Goal: Information Seeking & Learning: Compare options

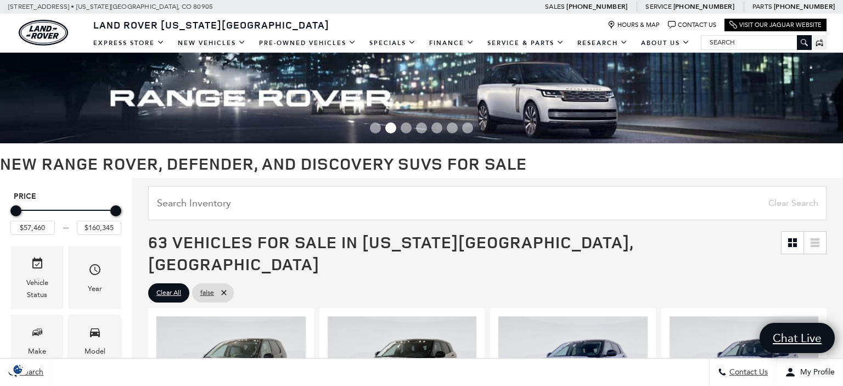
click at [100, 340] on span "Model" at bounding box center [94, 334] width 13 height 23
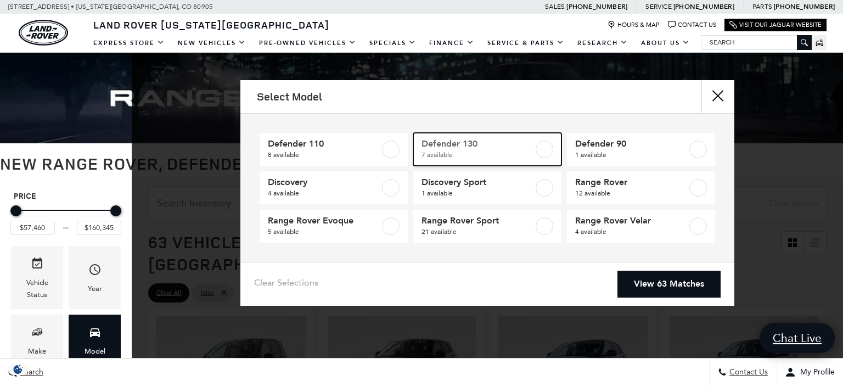
click at [456, 145] on span "Defender 130" at bounding box center [478, 143] width 112 height 11
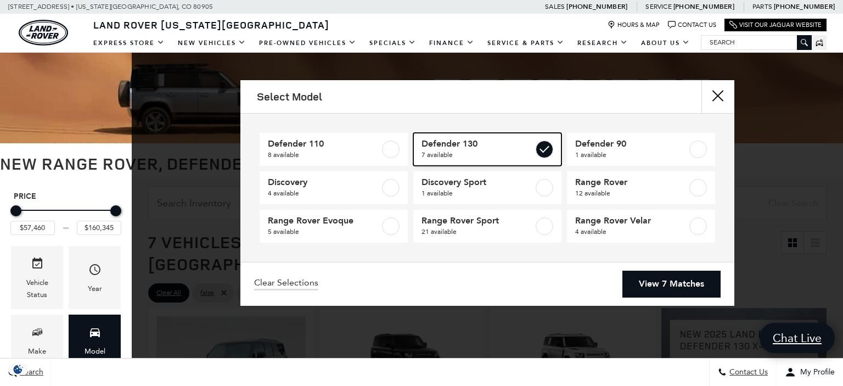
type input "$84,879"
type input "$134,749"
checkbox input "true"
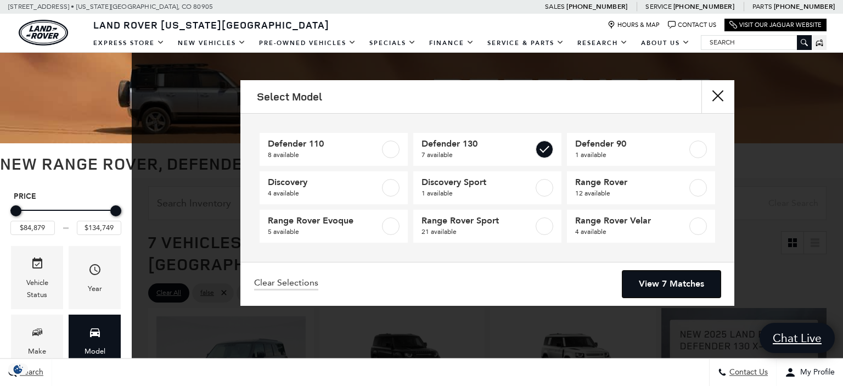
click at [668, 284] on link "View 7 Matches" at bounding box center [671, 284] width 98 height 27
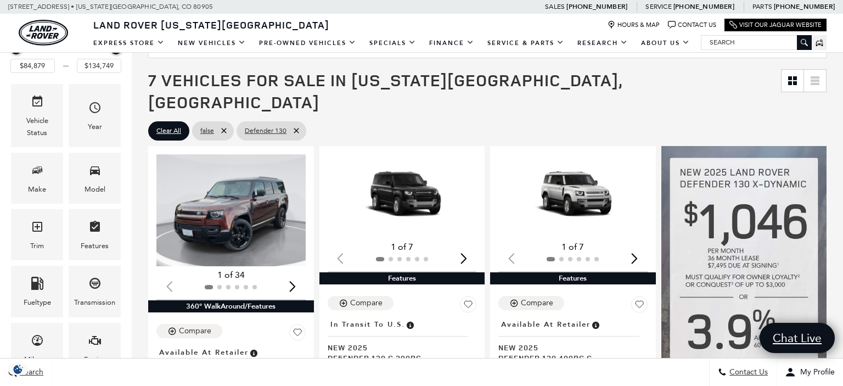
scroll to position [162, 0]
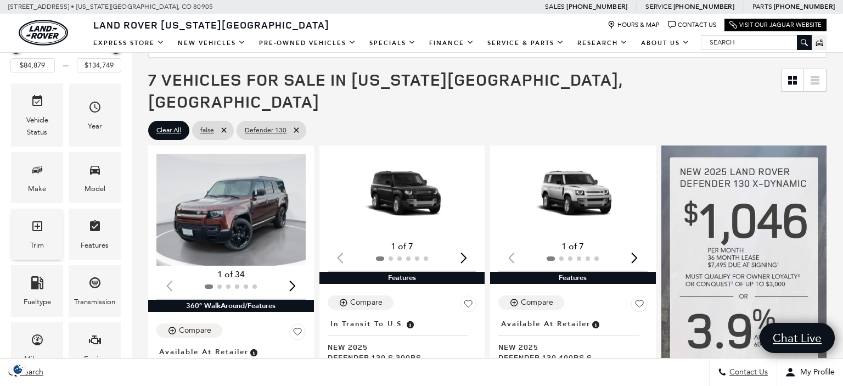
click at [39, 237] on span "Trim" at bounding box center [37, 228] width 13 height 23
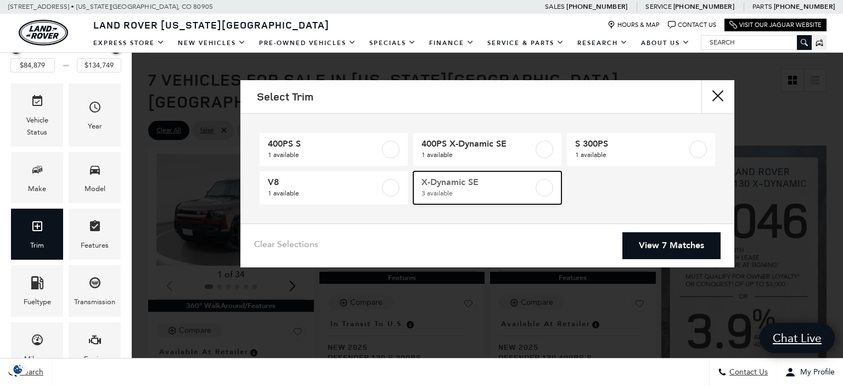
click at [462, 181] on span "X-Dynamic SE" at bounding box center [478, 182] width 112 height 11
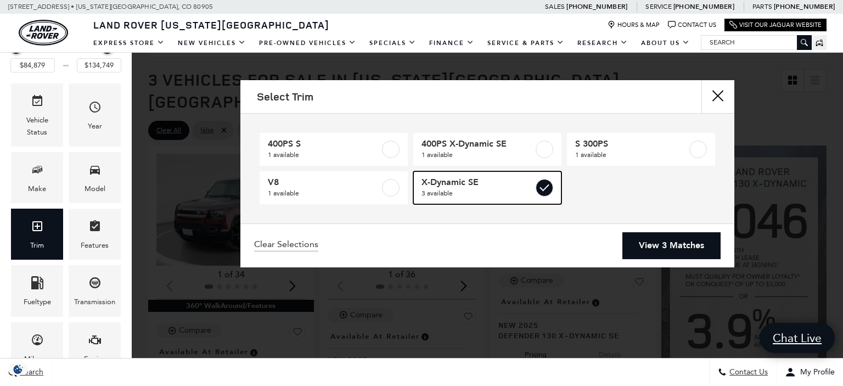
type input "$94,362"
type input "$97,110"
checkbox input "true"
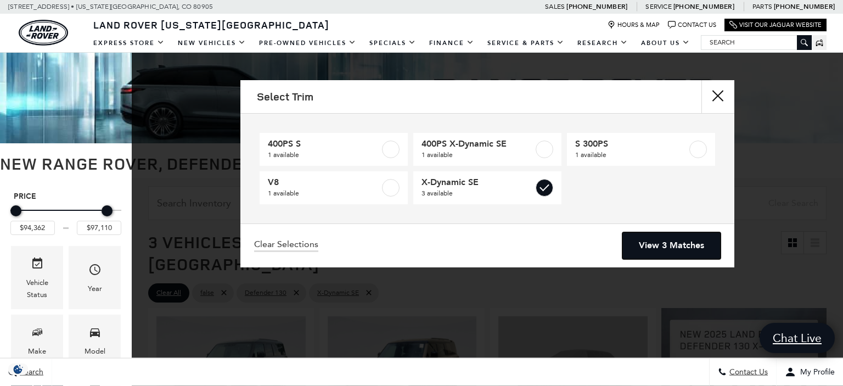
click at [645, 243] on link "View 3 Matches" at bounding box center [671, 245] width 98 height 27
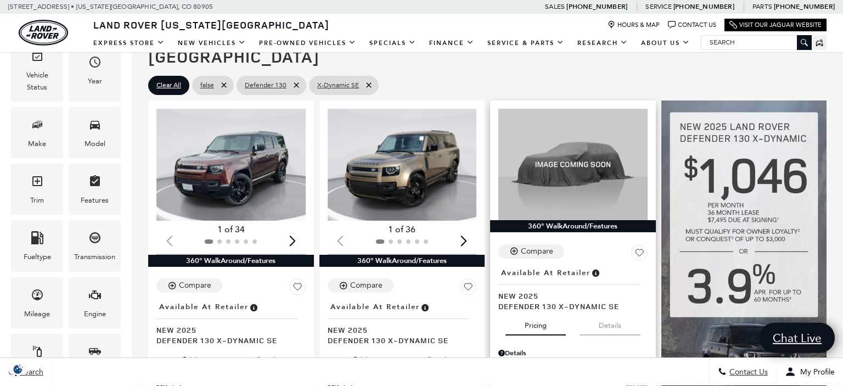
scroll to position [207, 0]
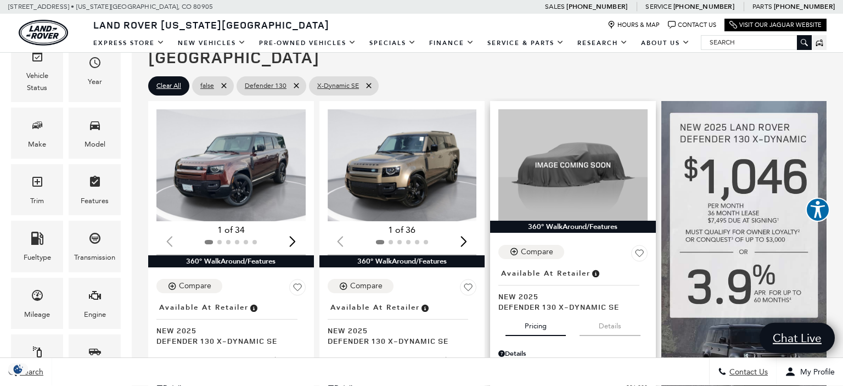
click at [607, 312] on button "Details" at bounding box center [610, 324] width 61 height 24
click at [542, 312] on button "Pricing" at bounding box center [536, 324] width 60 height 24
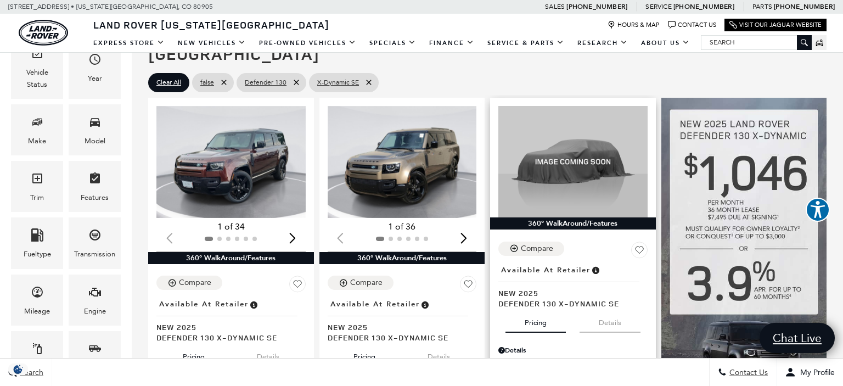
scroll to position [208, 0]
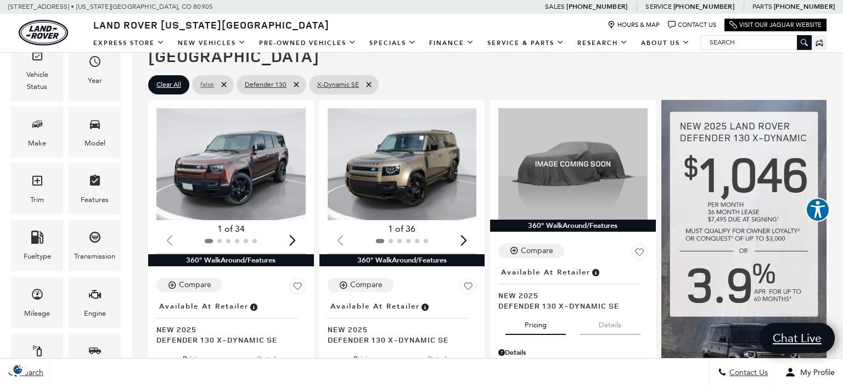
click at [226, 82] on icon at bounding box center [223, 84] width 5 height 5
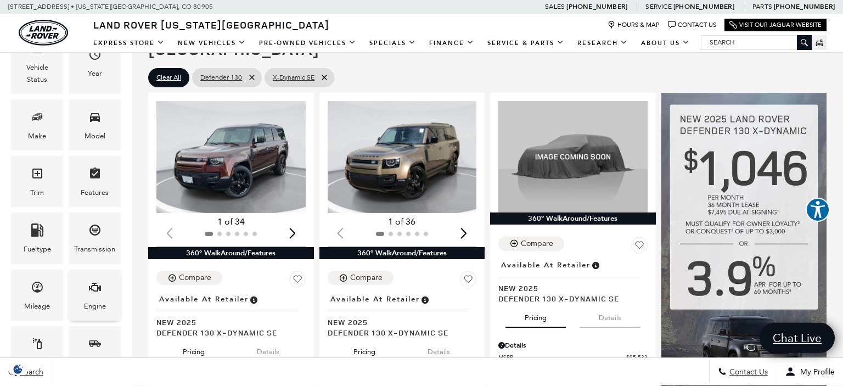
scroll to position [215, 0]
click at [38, 178] on icon "Trim" at bounding box center [37, 173] width 13 height 13
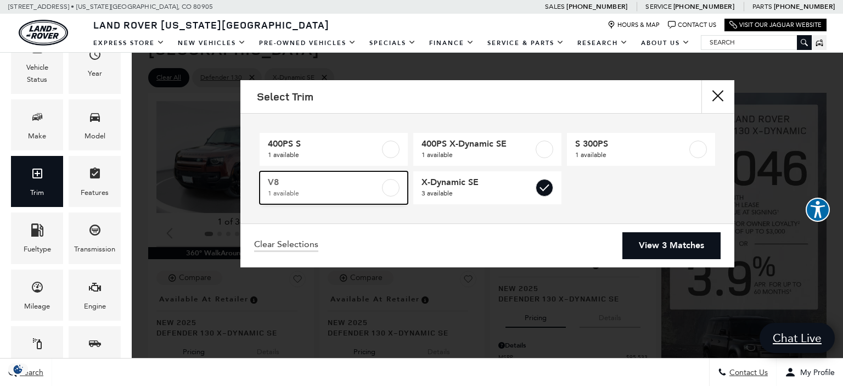
click at [320, 186] on span "V8" at bounding box center [324, 182] width 112 height 11
type input "$134,749"
checkbox input "true"
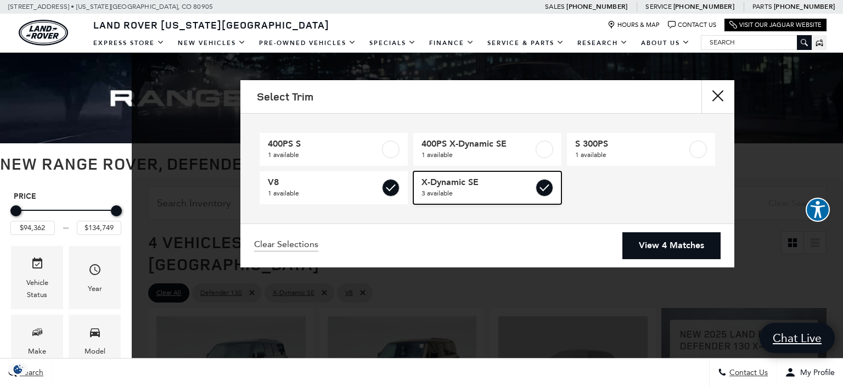
click at [543, 186] on label at bounding box center [545, 188] width 18 height 18
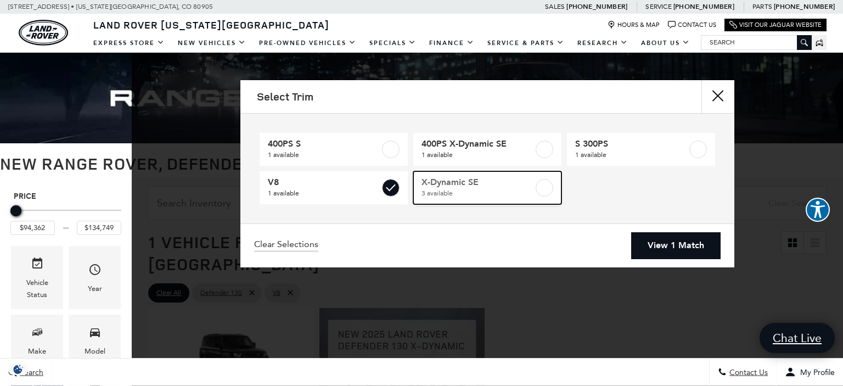
type input "$134,749"
checkbox input "false"
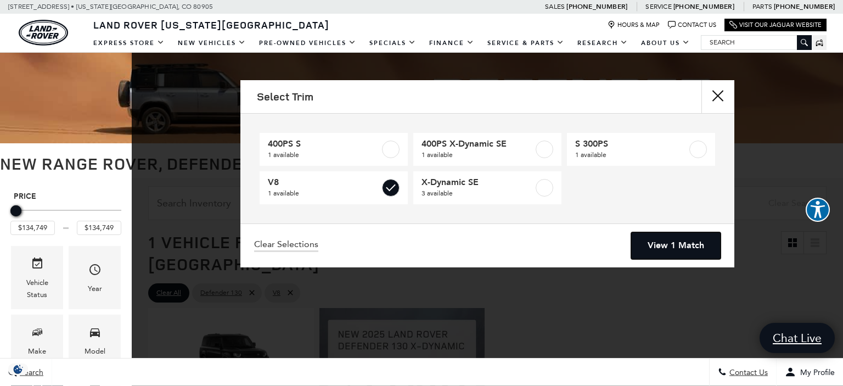
click at [653, 242] on link "View 1 Match" at bounding box center [675, 245] width 89 height 27
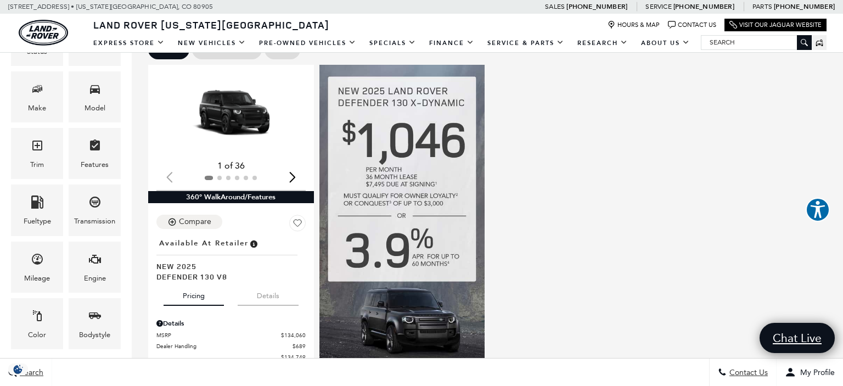
scroll to position [244, 0]
click at [265, 281] on button "Details" at bounding box center [268, 293] width 61 height 24
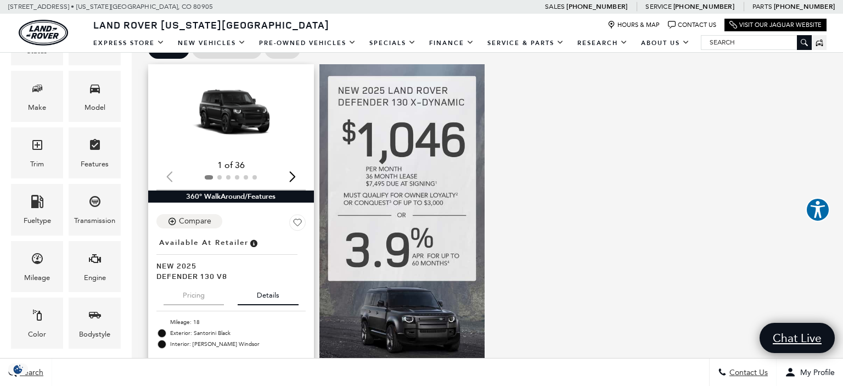
click at [194, 281] on button "Pricing" at bounding box center [194, 293] width 60 height 24
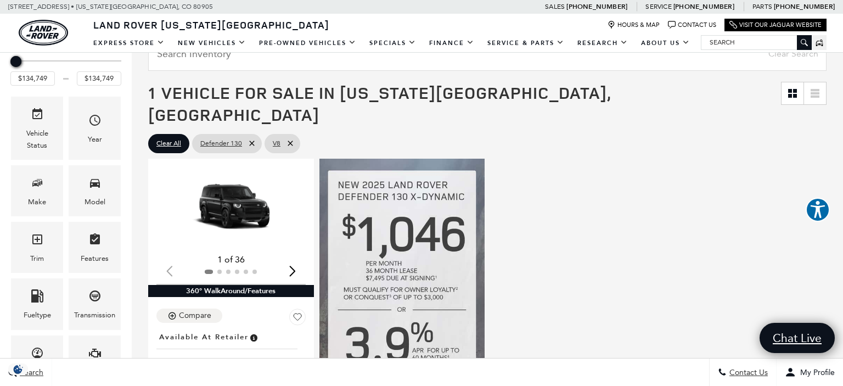
scroll to position [0, 0]
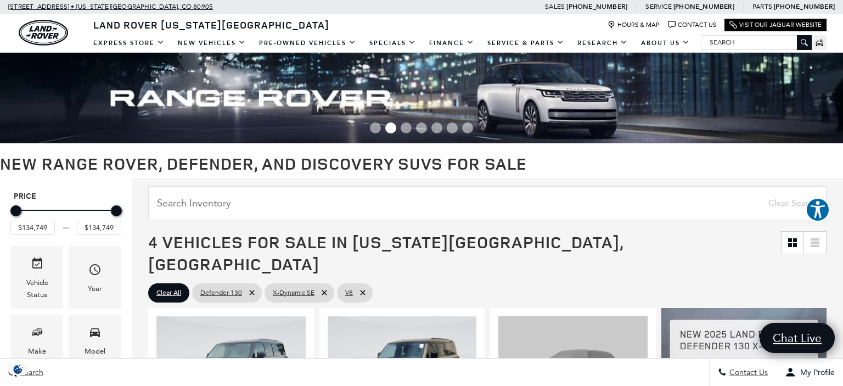
type input "$94,362"
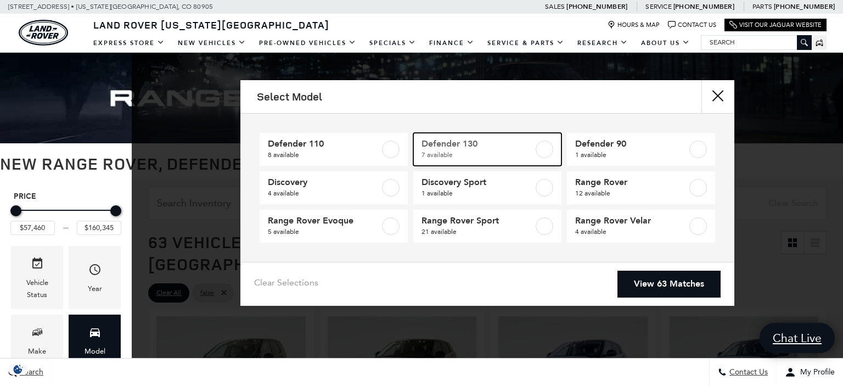
click at [542, 150] on label at bounding box center [545, 150] width 18 height 18
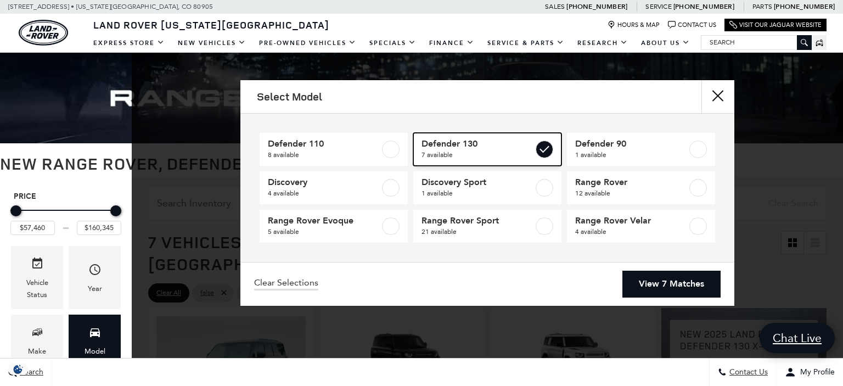
type input "$84,879"
type input "$134,749"
checkbox input "true"
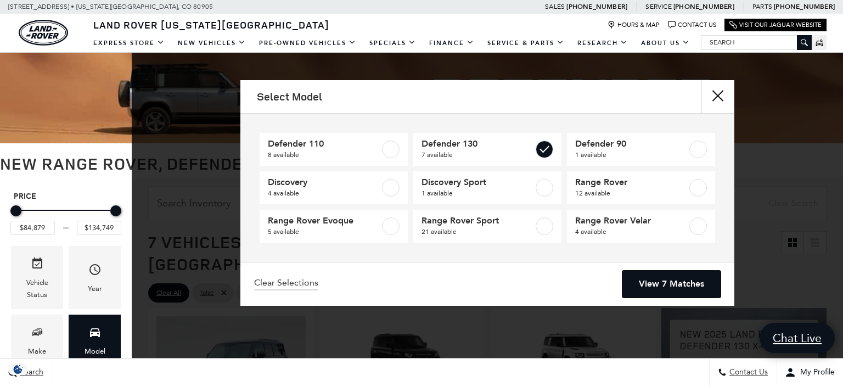
click at [653, 278] on link "View 7 Matches" at bounding box center [671, 284] width 98 height 27
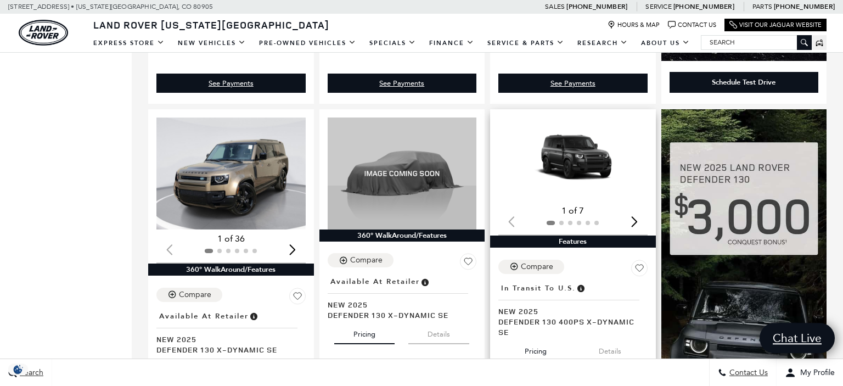
scroll to position [614, 0]
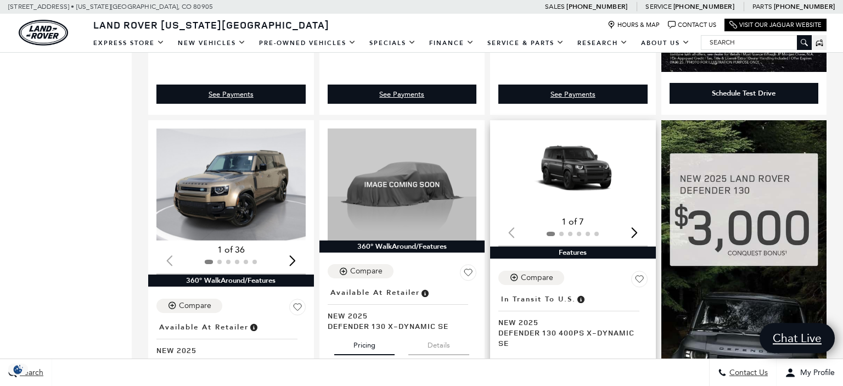
click at [575, 158] on img "1 / 2" at bounding box center [572, 170] width 149 height 84
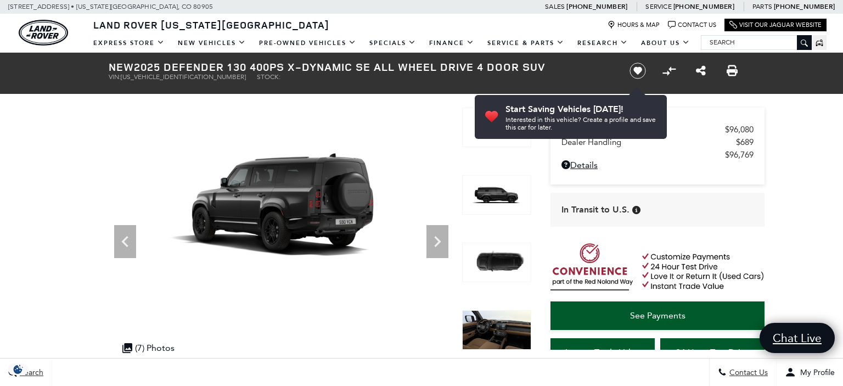
click at [438, 247] on icon "Next" at bounding box center [437, 242] width 22 height 22
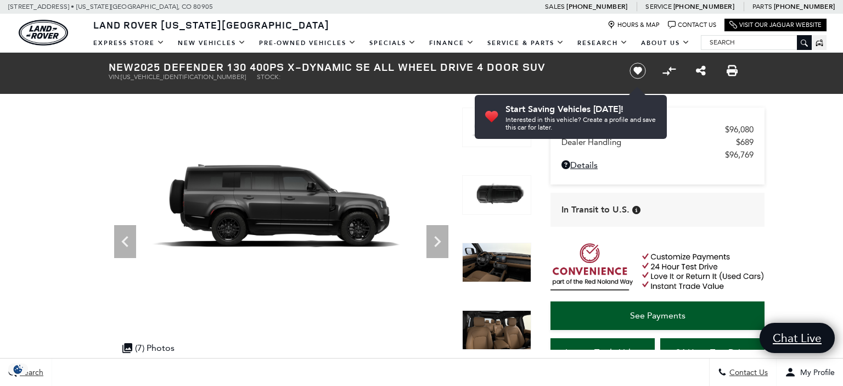
click at [438, 247] on icon "Next" at bounding box center [437, 242] width 22 height 22
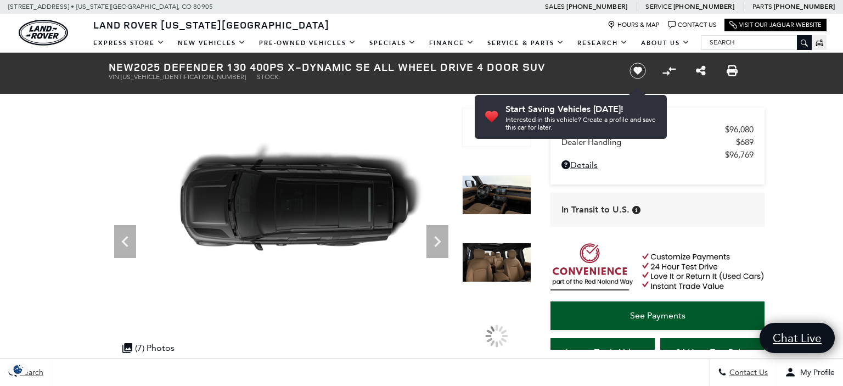
click at [438, 247] on icon "Next" at bounding box center [437, 242] width 22 height 22
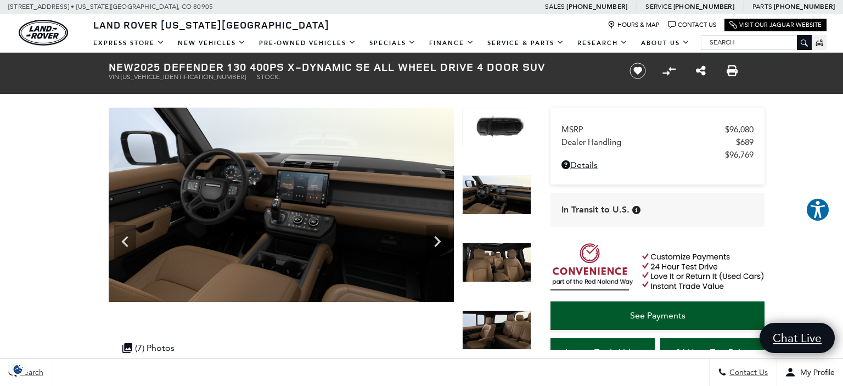
click at [438, 247] on icon "Next" at bounding box center [437, 242] width 22 height 22
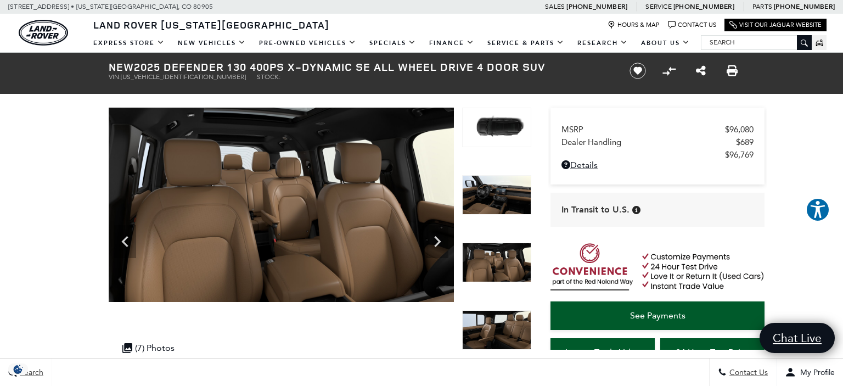
click at [438, 247] on icon "Next" at bounding box center [437, 242] width 22 height 22
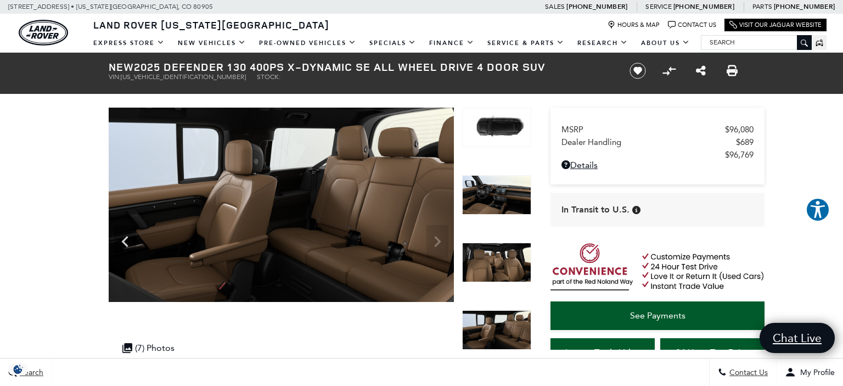
click at [438, 247] on img at bounding box center [281, 205] width 345 height 194
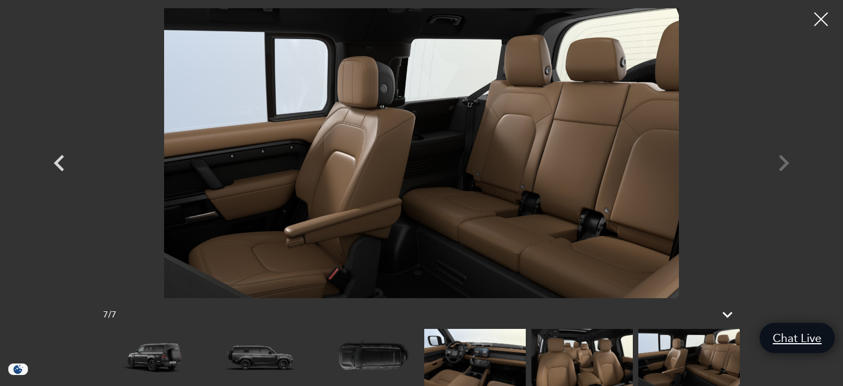
click at [787, 167] on div at bounding box center [421, 153] width 768 height 290
click at [823, 21] on div at bounding box center [821, 19] width 29 height 29
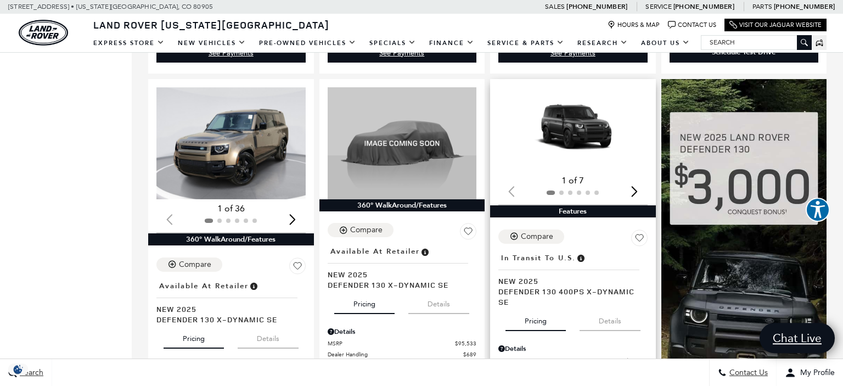
scroll to position [655, 0]
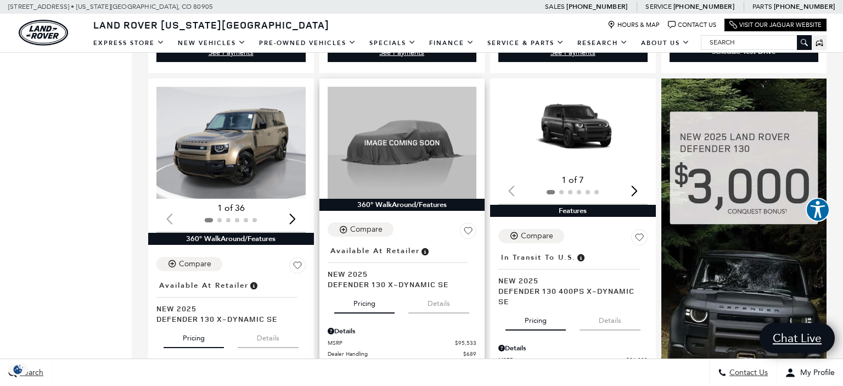
click at [436, 289] on button "Details" at bounding box center [438, 301] width 61 height 24
click at [620, 308] on div "Compare Save This Vehicle - Location : In Transit to U.S. New 2025 Defender 130…" at bounding box center [573, 307] width 166 height 173
click at [617, 306] on button "Details" at bounding box center [610, 318] width 61 height 24
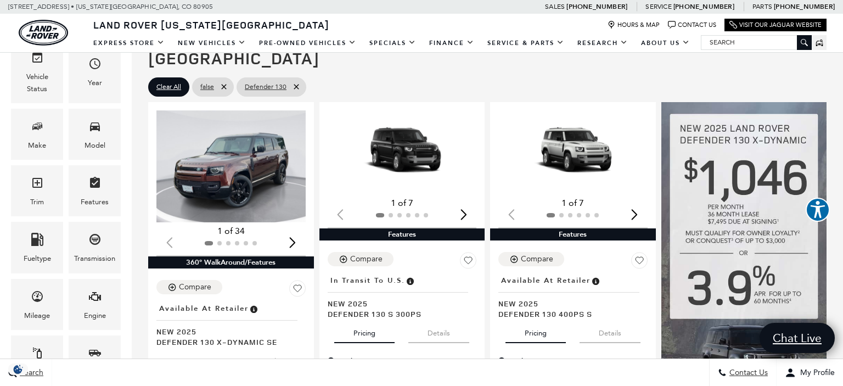
scroll to position [205, 0]
